Goal: Check status

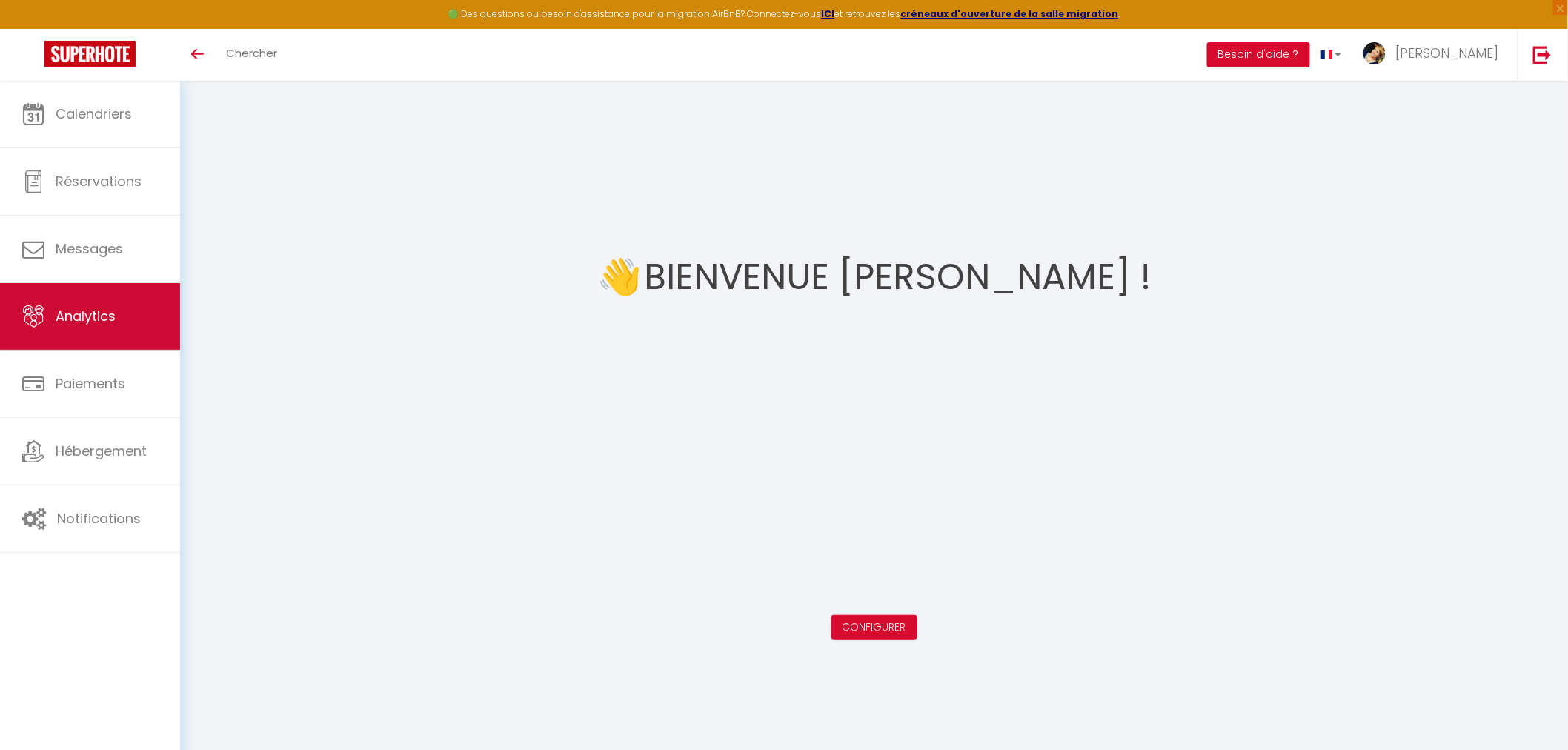
click at [115, 324] on span "Analytics" at bounding box center [85, 316] width 60 height 19
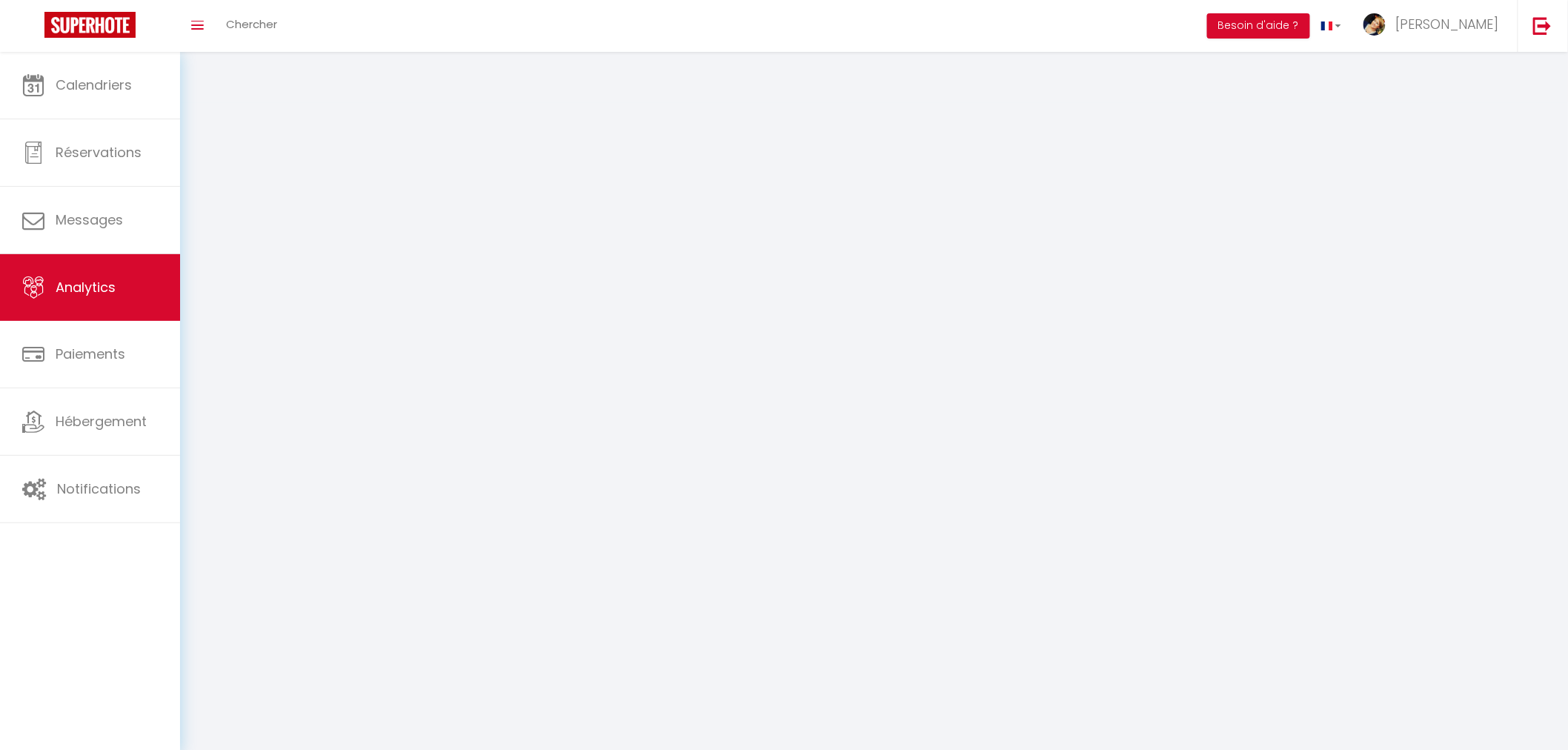
select select "2025"
select select "9"
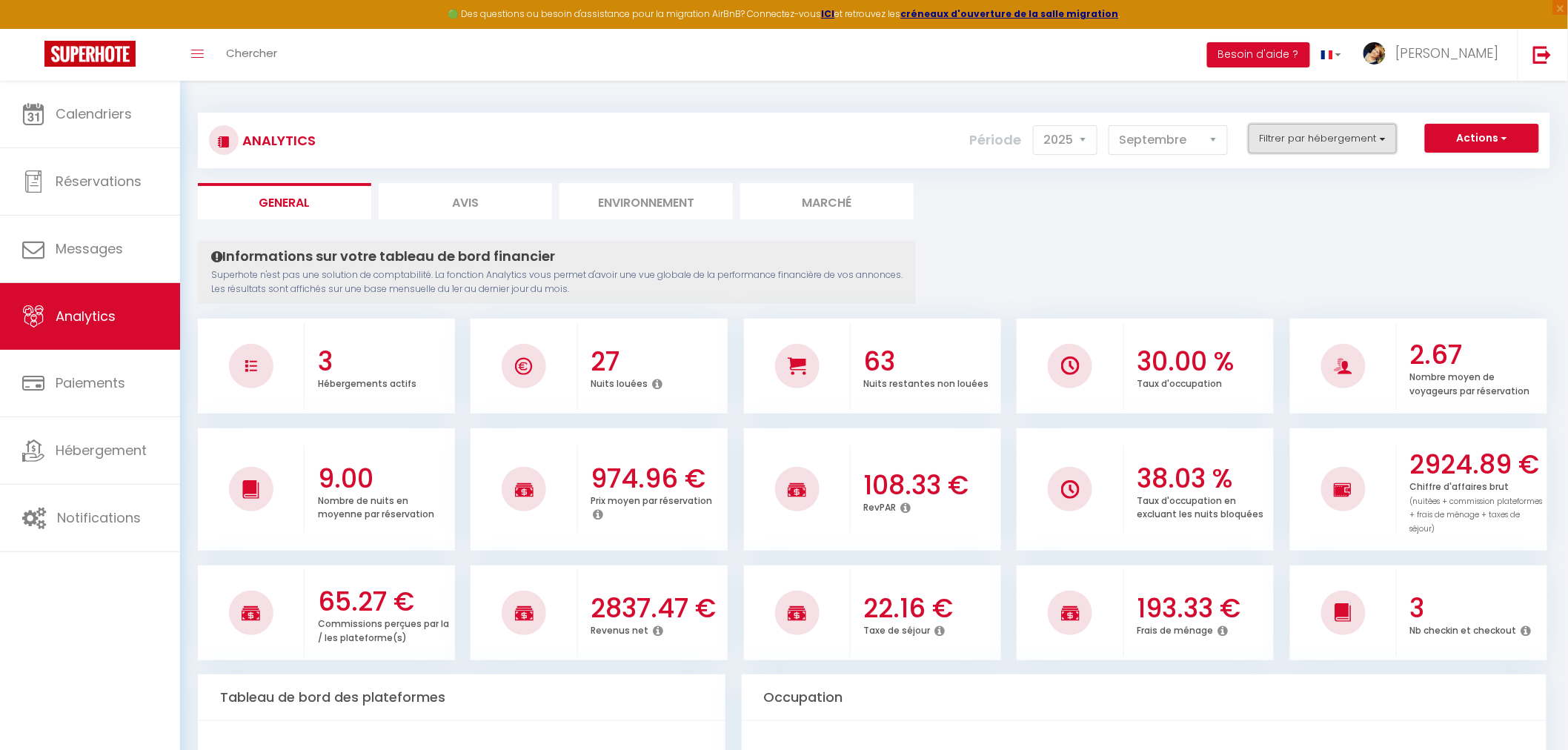
click at [1386, 135] on button "Filtrer par hébergement" at bounding box center [1323, 139] width 149 height 30
click at [1285, 201] on Studio "checkbox" at bounding box center [1365, 198] width 193 height 15
checkbox Studio "true"
checkbox Appartement "false"
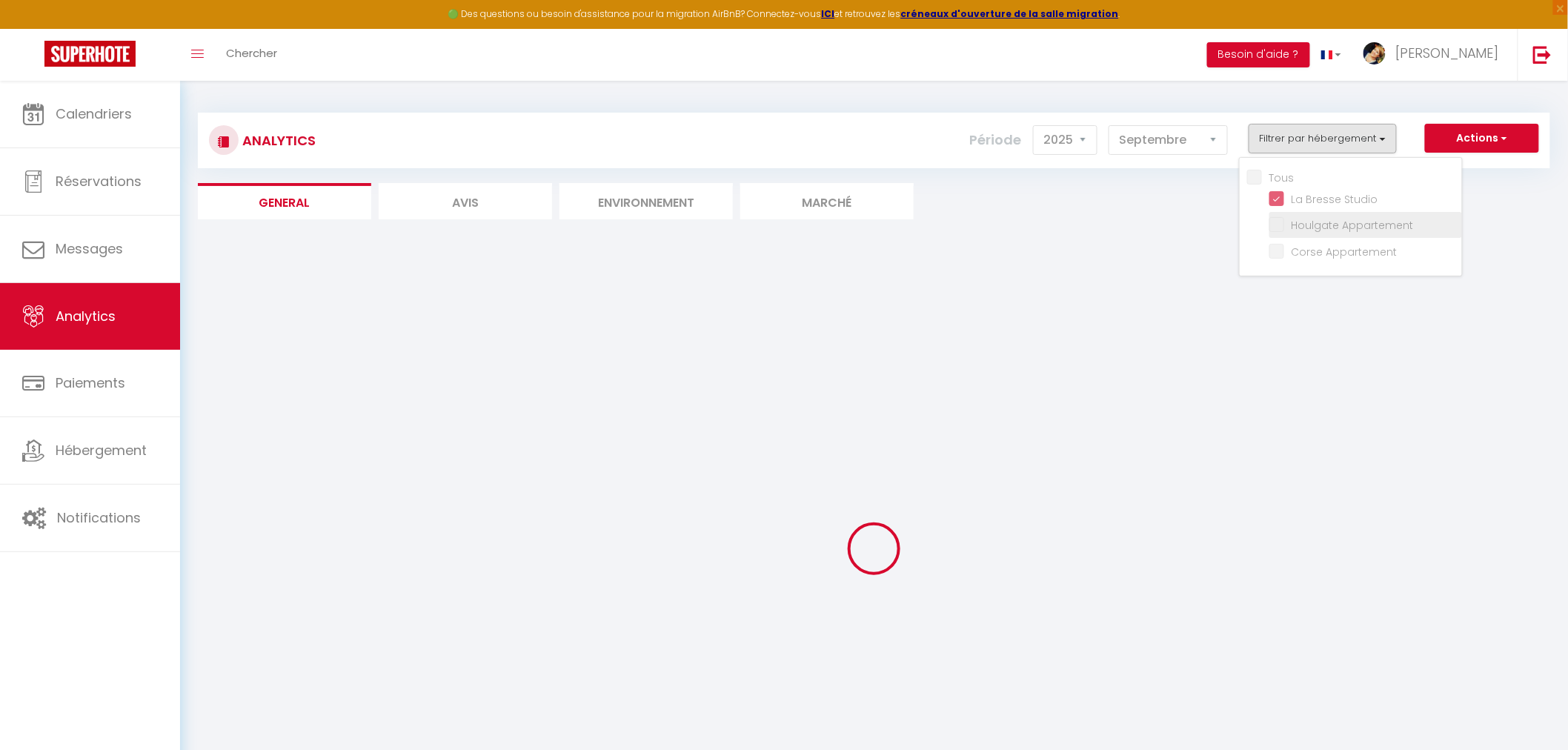
checkbox Appartement "false"
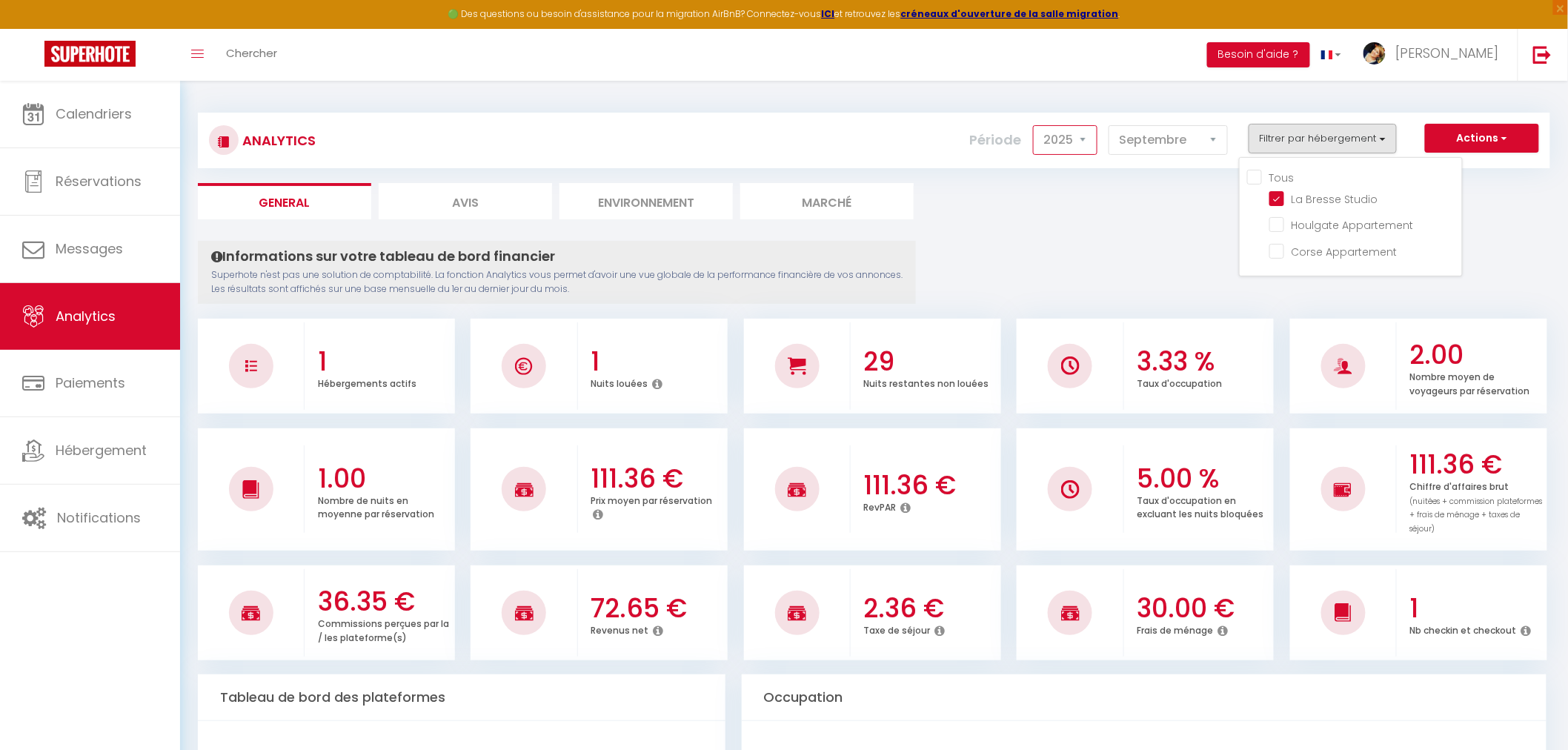
click at [1092, 141] on select "2014 2015 2016 2017 2018 2019 2020 2021 2022 2023 2024 2025 2026 2027" at bounding box center [1065, 140] width 65 height 30
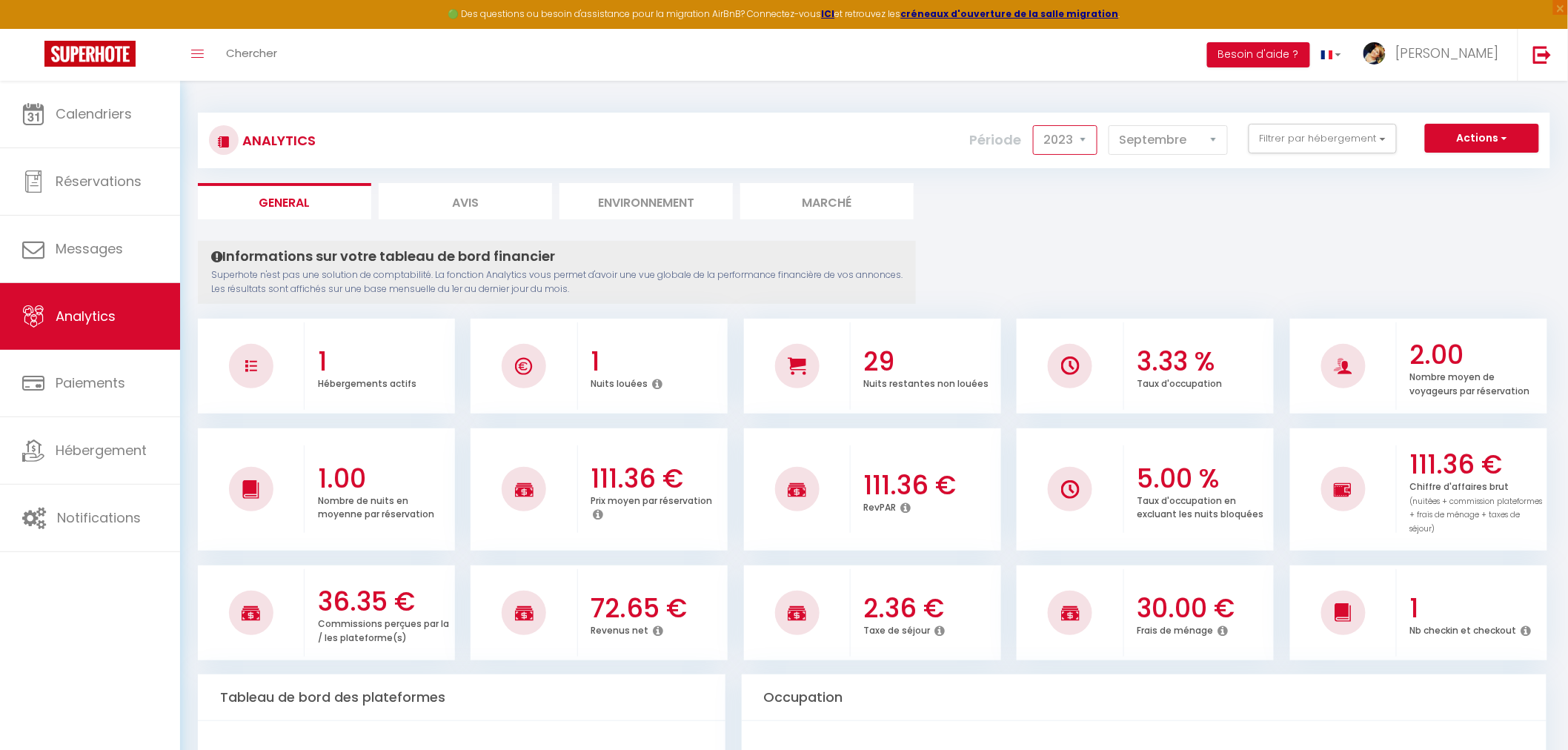
click at [1036, 126] on select "2014 2015 2016 2017 2018 2019 2020 2021 2022 2023 2024 2025 2026 2027" at bounding box center [1065, 140] width 65 height 30
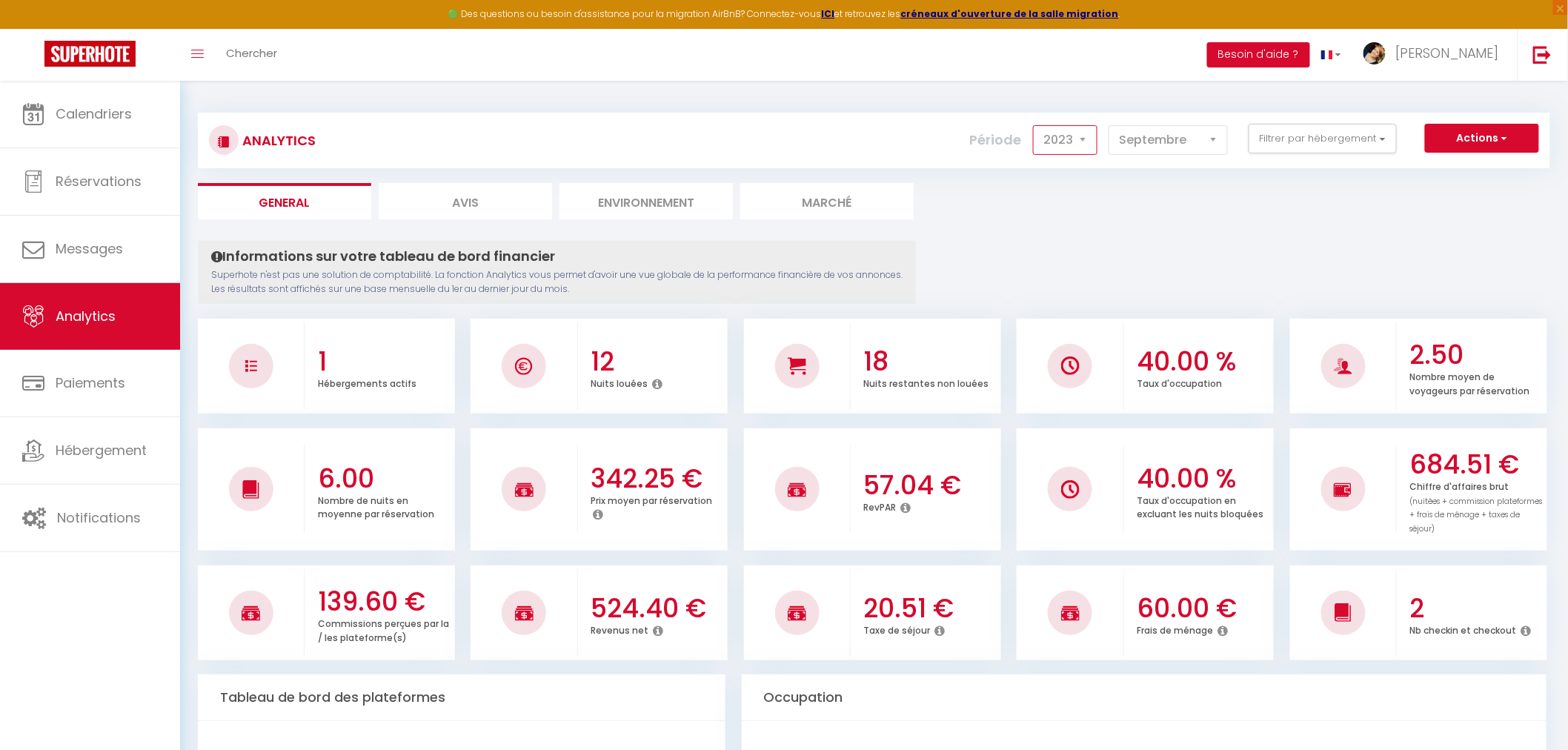
click at [1089, 138] on select "2014 2015 2016 2017 2018 2019 2020 2021 2022 2023 2024 2025 2026 2027" at bounding box center [1065, 140] width 65 height 30
select select "2022"
click at [1036, 126] on select "2014 2015 2016 2017 2018 2019 2020 2021 2022 2023 2024 2025 2026 2027" at bounding box center [1065, 140] width 65 height 30
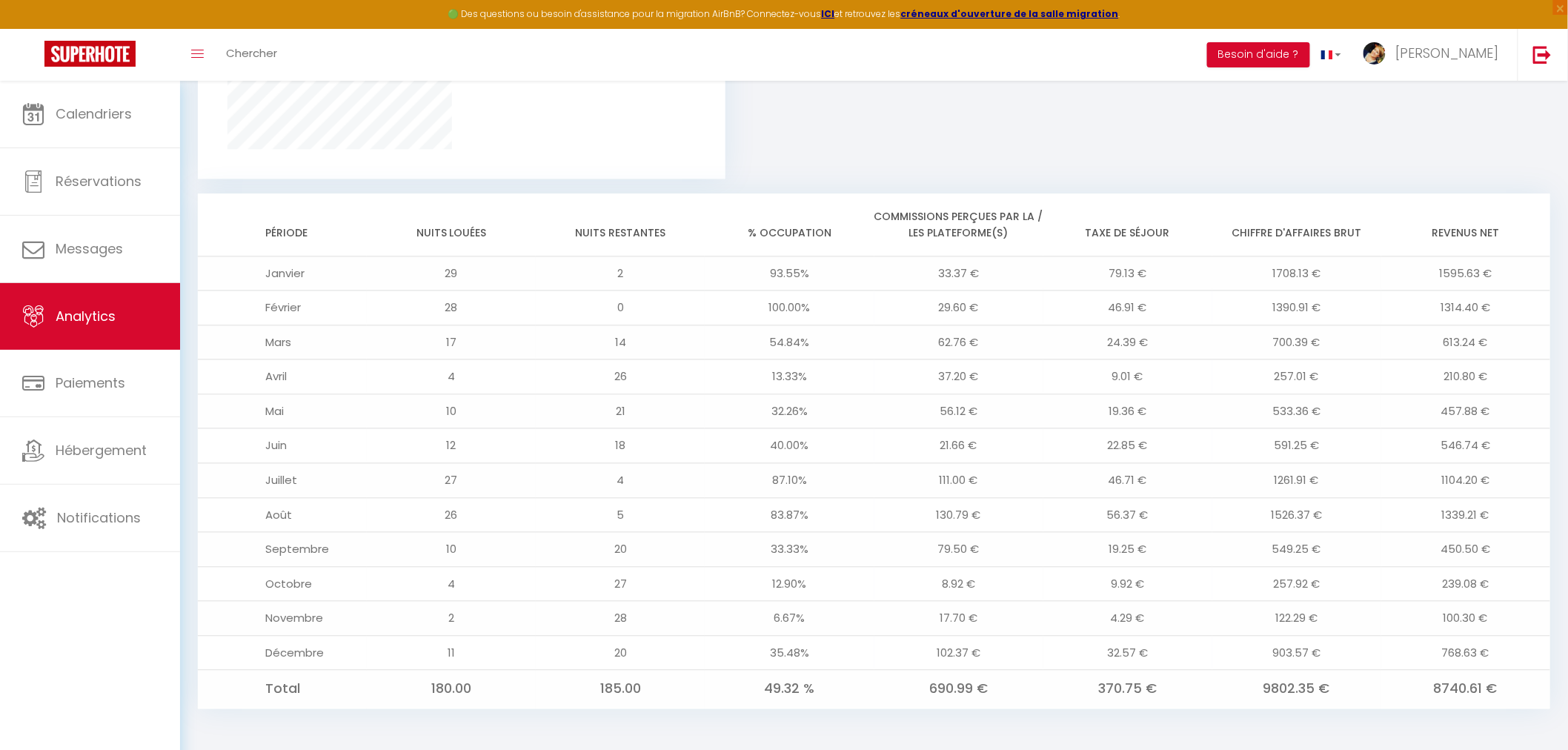
scroll to position [1115, 0]
